Goal: Navigation & Orientation: Find specific page/section

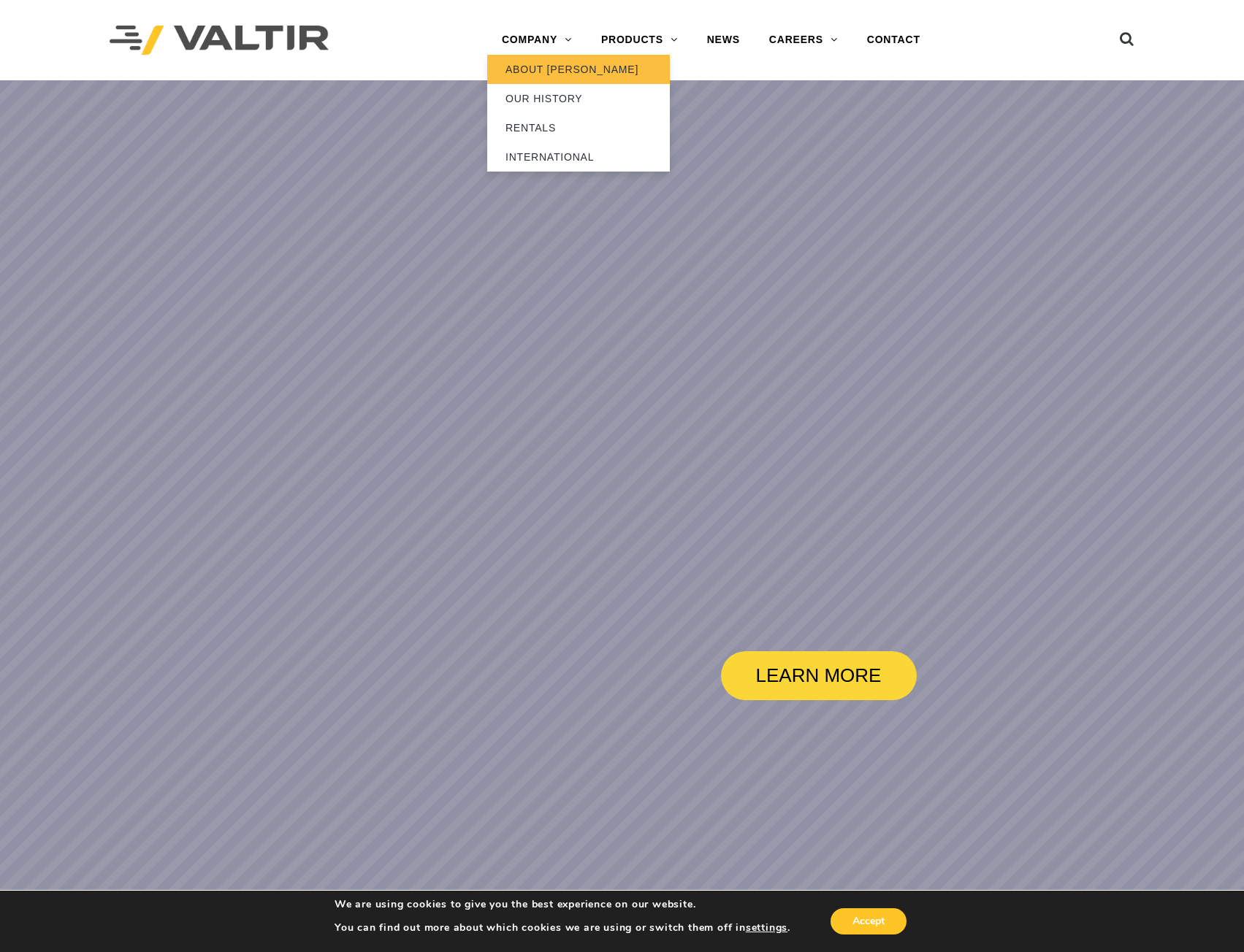
click at [556, 69] on link "ABOUT [PERSON_NAME]" at bounding box center [578, 69] width 182 height 29
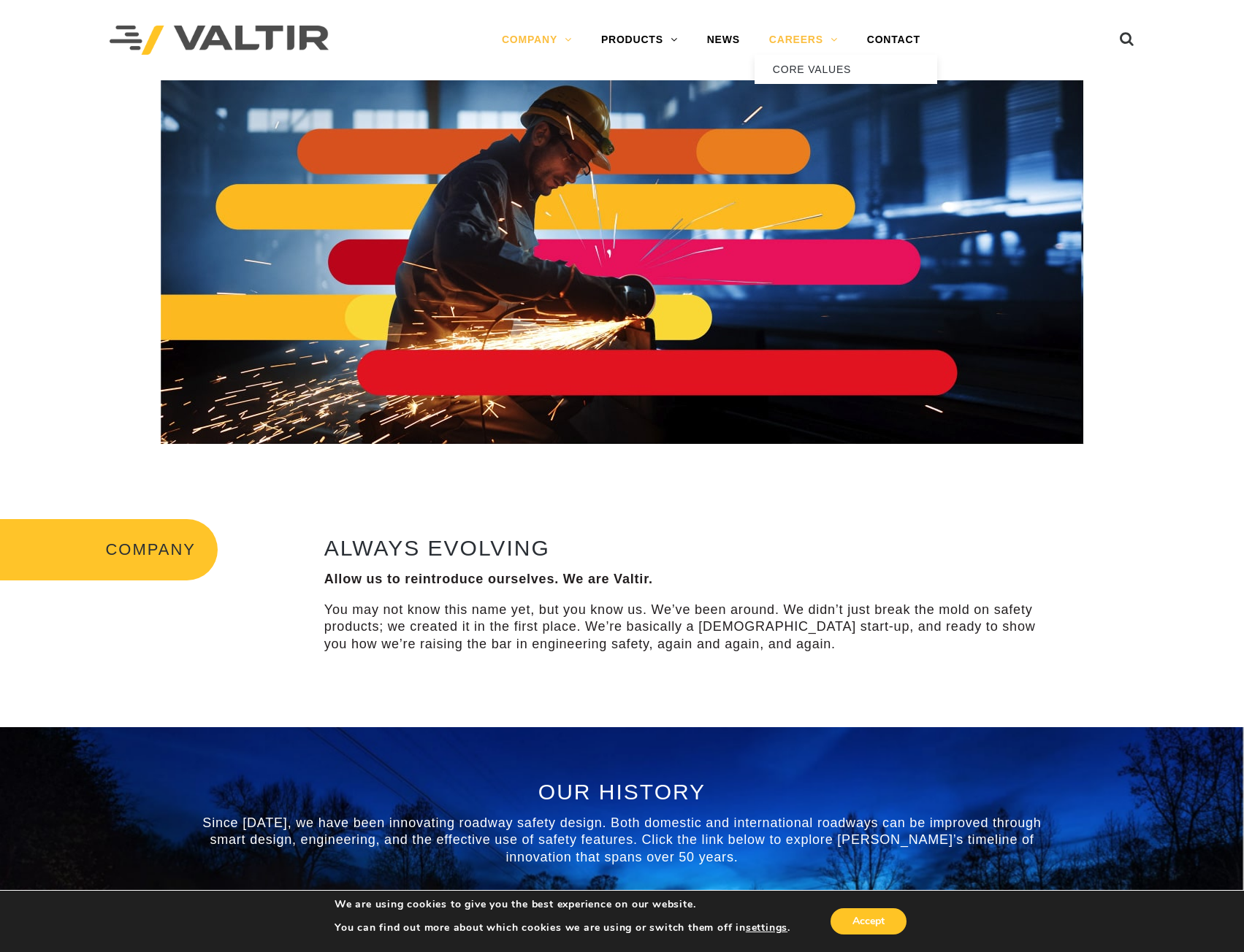
click at [820, 47] on link "CAREERS" at bounding box center [804, 40] width 98 height 29
